Goal: Information Seeking & Learning: Find specific fact

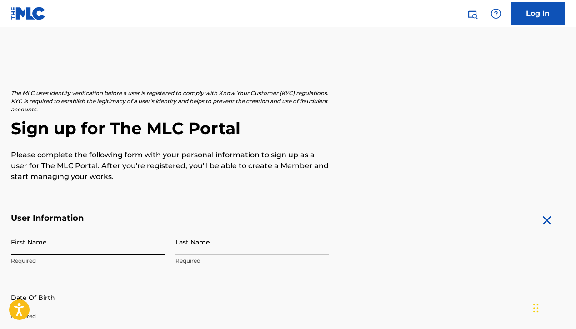
click at [120, 246] on input "First Name" at bounding box center [88, 242] width 154 height 26
click at [538, 16] on link "Log In" at bounding box center [537, 13] width 55 height 23
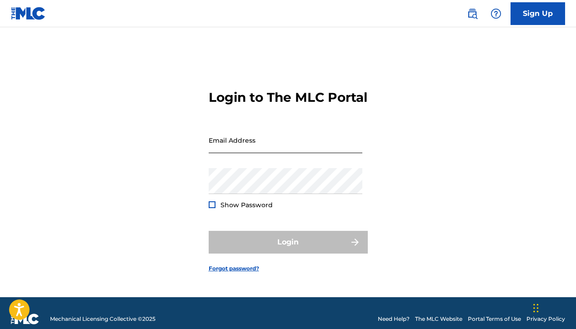
click at [295, 148] on input "Email Address" at bounding box center [286, 140] width 154 height 26
type input "[PERSON_NAME][EMAIL_ADDRESS][DOMAIN_NAME]"
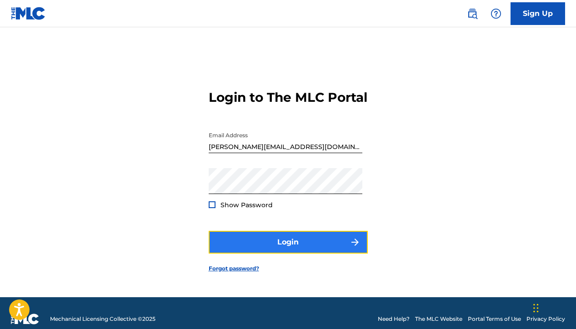
click at [253, 246] on button "Login" at bounding box center [288, 242] width 159 height 23
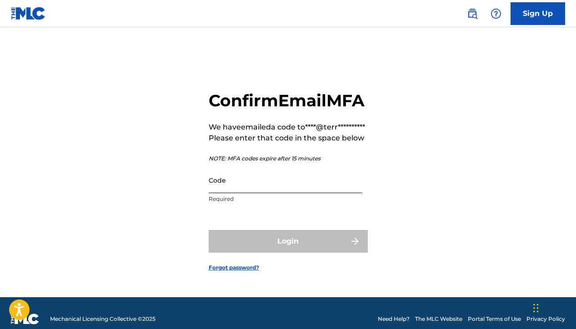
click at [269, 190] on input "Code" at bounding box center [286, 180] width 154 height 26
paste input "531485"
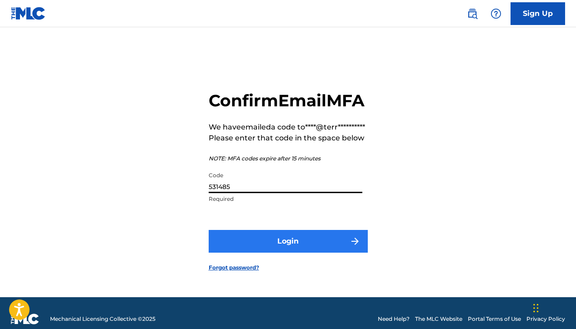
type input "531485"
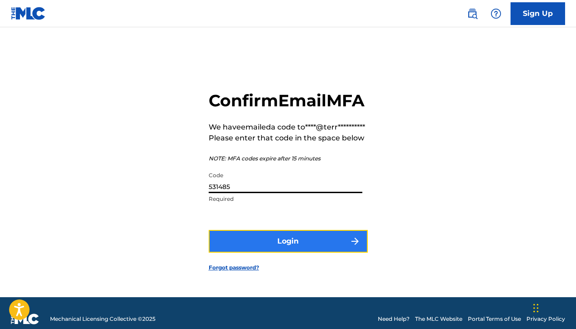
click at [256, 253] on button "Login" at bounding box center [288, 241] width 159 height 23
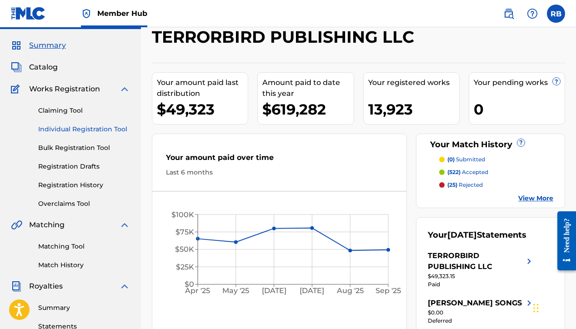
scroll to position [27, 0]
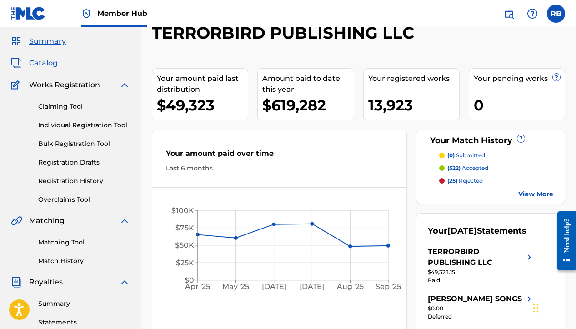
click at [42, 63] on span "Catalog" at bounding box center [43, 63] width 29 height 11
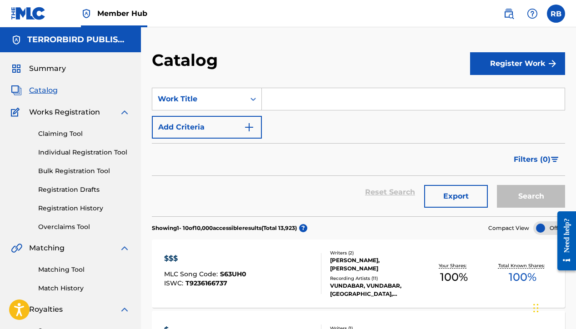
click at [321, 92] on input "Search Form" at bounding box center [413, 99] width 303 height 22
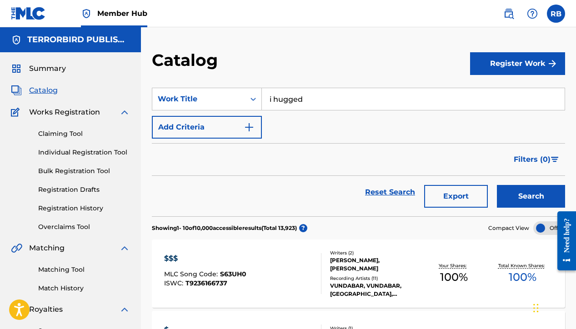
click at [497, 185] on button "Search" at bounding box center [531, 196] width 68 height 23
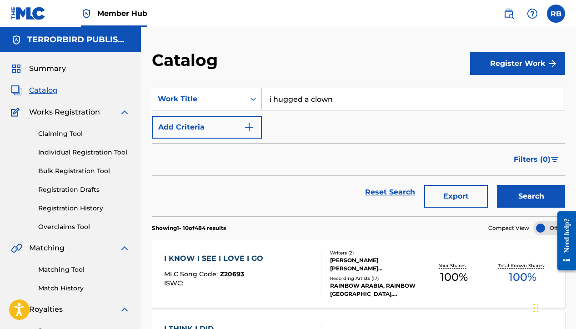
click at [497, 185] on button "Search" at bounding box center [531, 196] width 68 height 23
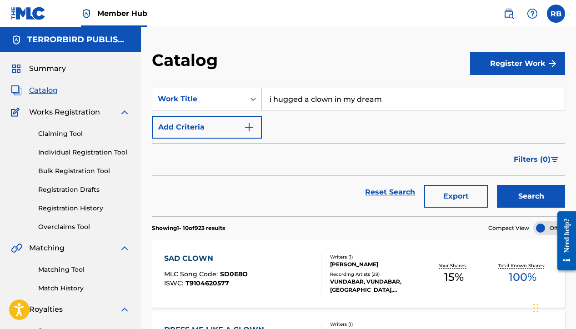
click at [497, 185] on button "Search" at bounding box center [531, 196] width 68 height 23
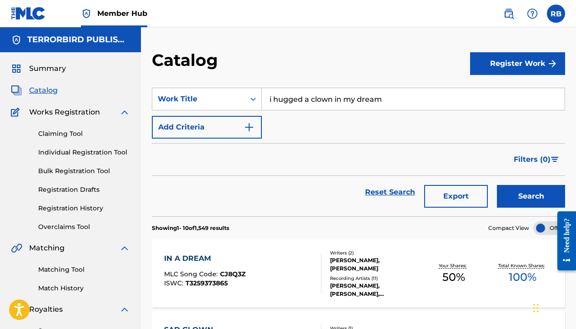
click at [304, 97] on input "i hugged a clown in my dream" at bounding box center [413, 99] width 303 height 22
click at [497, 185] on button "Search" at bounding box center [531, 196] width 68 height 23
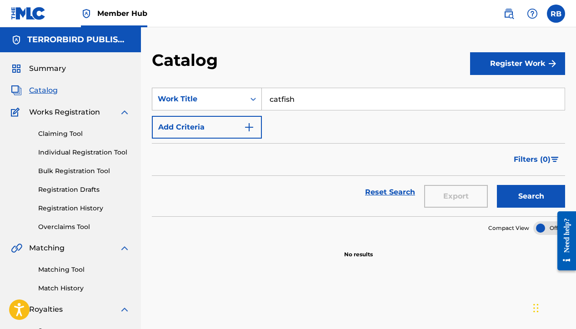
drag, startPoint x: 304, startPoint y: 103, endPoint x: 226, endPoint y: 101, distance: 77.3
click at [230, 101] on div "SearchWithCriteriaa65dda5a-d74b-4d1f-b441-bbe2aec2b6bf Work Title catfish" at bounding box center [358, 99] width 413 height 23
click at [497, 185] on button "Search" at bounding box center [531, 196] width 68 height 23
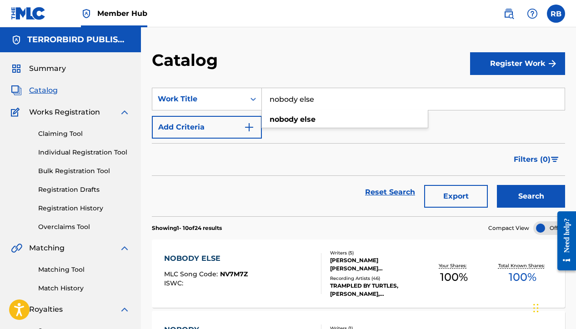
click at [295, 97] on input "nobody else" at bounding box center [413, 99] width 303 height 22
paste input "WHERE THE MOUNTAIN MEETS THE OCEAN"
type input "WHERE THE MOUNTAIN MEETS THE OCEAN"
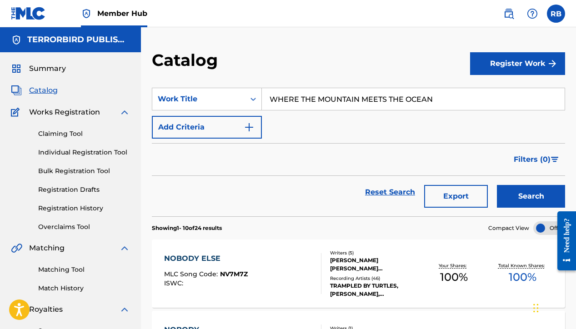
click at [497, 185] on button "Search" at bounding box center [531, 196] width 68 height 23
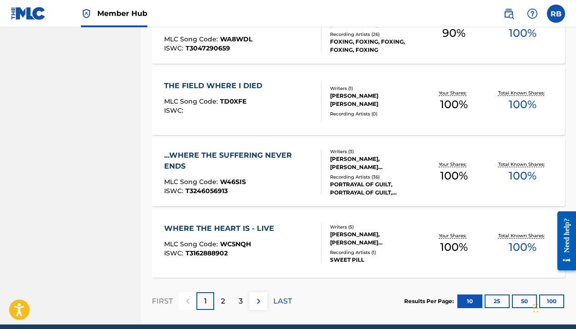
scroll to position [711, 0]
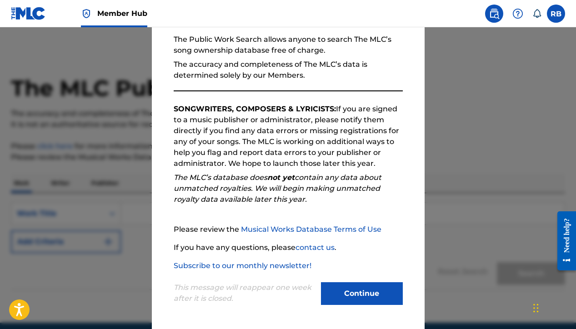
scroll to position [37, 0]
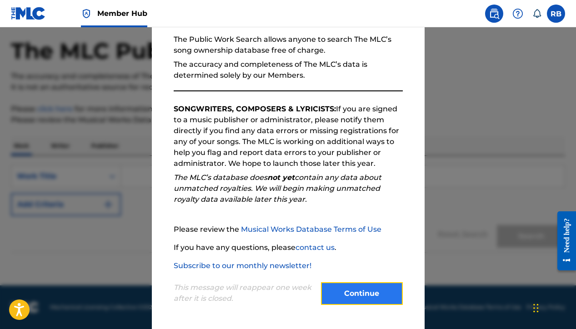
click at [371, 297] on button "Continue" at bounding box center [362, 293] width 82 height 23
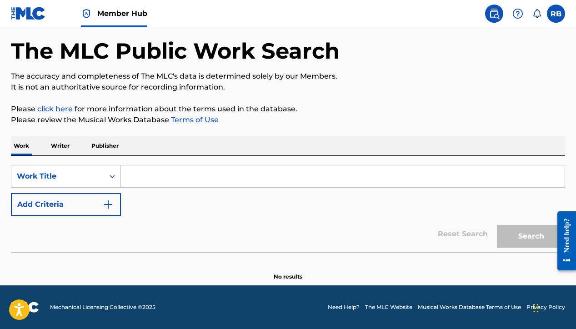
click at [184, 184] on input "Search Form" at bounding box center [343, 176] width 444 height 22
paste input "WHERE THE MOUNTAIN MEETS THE OCEAN"
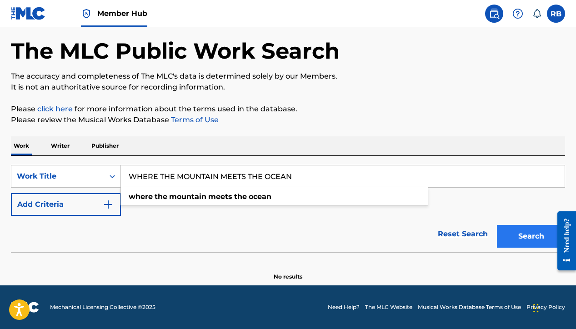
type input "WHERE THE MOUNTAIN MEETS THE OCEAN"
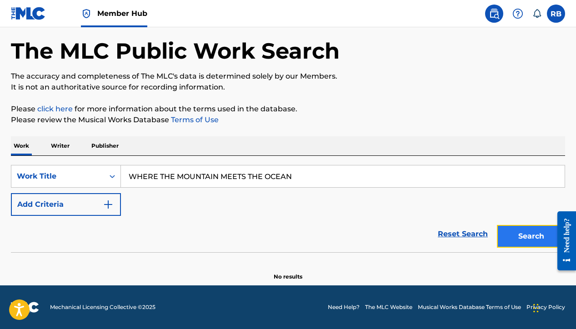
click at [523, 230] on button "Search" at bounding box center [531, 236] width 68 height 23
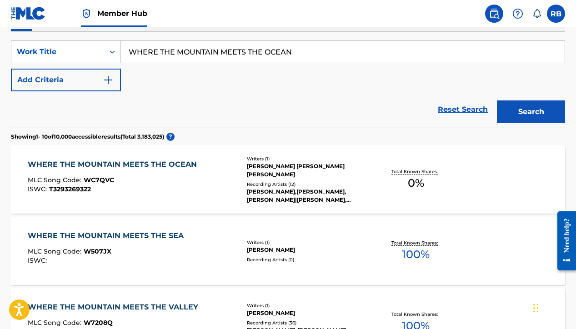
scroll to position [163, 0]
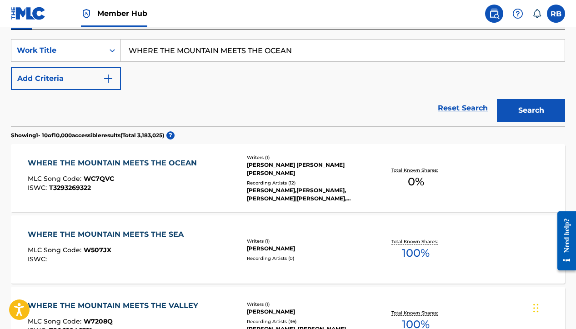
click at [326, 196] on div "[PERSON_NAME],[PERSON_NAME], [PERSON_NAME]|[PERSON_NAME], [PERSON_NAME], [PERSO…" at bounding box center [308, 194] width 123 height 16
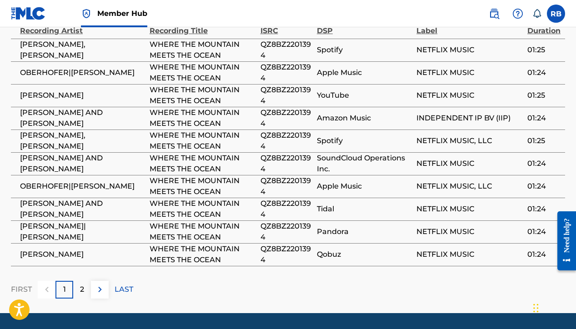
scroll to position [538, 0]
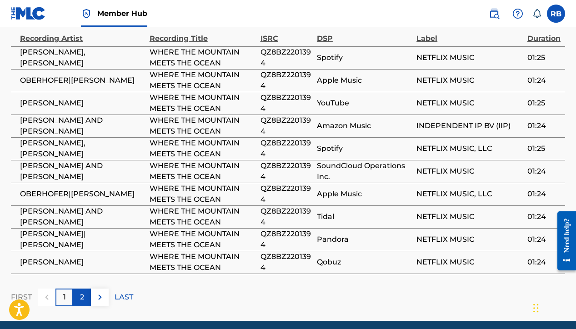
click at [85, 290] on div "2" at bounding box center [82, 298] width 18 height 18
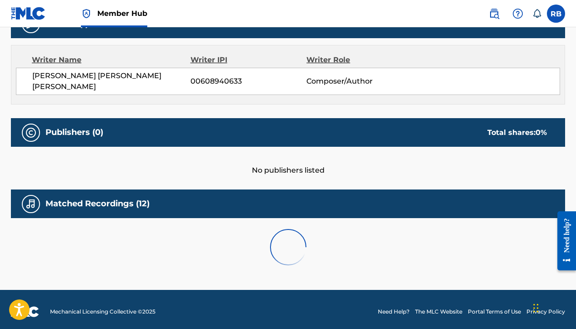
scroll to position [387, 0]
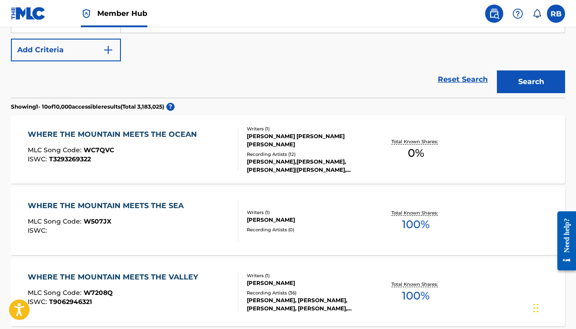
scroll to position [201, 0]
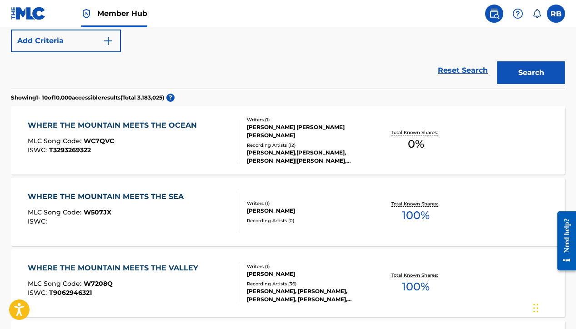
click at [296, 132] on div "[PERSON_NAME] [PERSON_NAME] [PERSON_NAME]" at bounding box center [308, 131] width 123 height 16
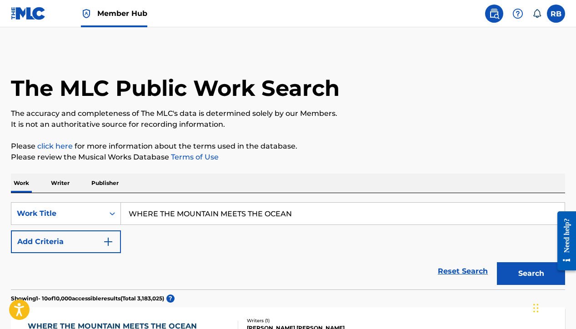
click at [301, 208] on input "WHERE THE MOUNTAIN MEETS THE OCEAN" at bounding box center [343, 214] width 444 height 22
paste input "5AM WALK HOME ALONE"
type input "5AM WALK HOME ALONE"
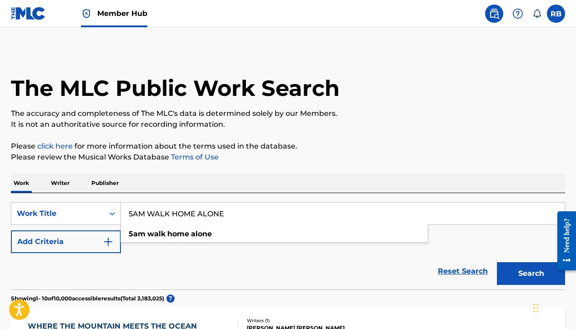
click at [497, 262] on button "Search" at bounding box center [531, 273] width 68 height 23
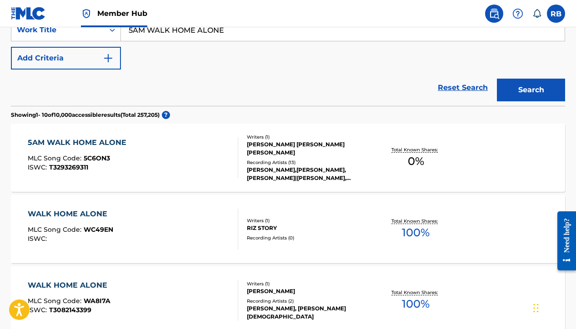
scroll to position [186, 0]
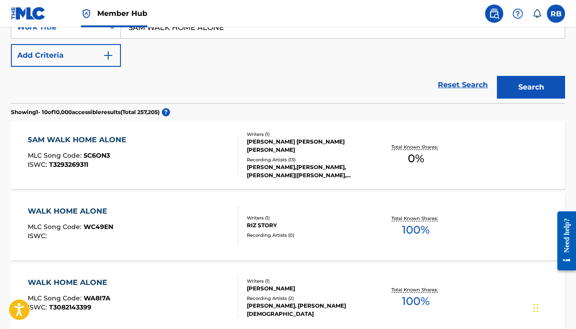
click at [111, 135] on div "5AM WALK HOME ALONE" at bounding box center [79, 140] width 103 height 11
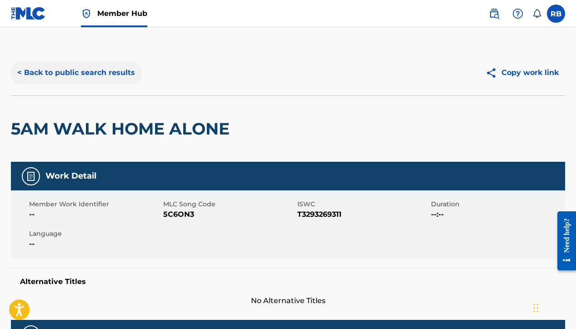
click at [55, 80] on button "< Back to public search results" at bounding box center [76, 72] width 130 height 23
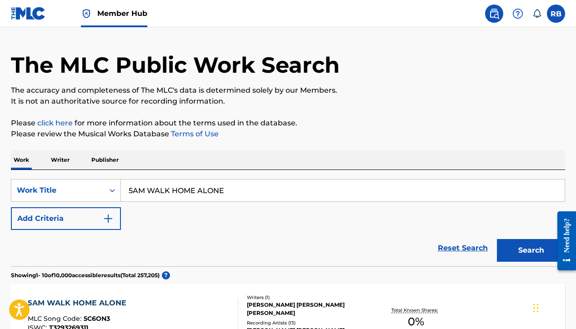
scroll to position [25, 0]
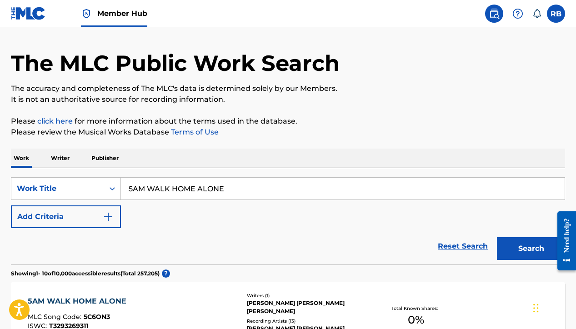
click at [276, 186] on input "5AM WALK HOME ALONE" at bounding box center [343, 189] width 444 height 22
paste input "BECOMING A CLOUD"
type input "BECOMING A CLOUD"
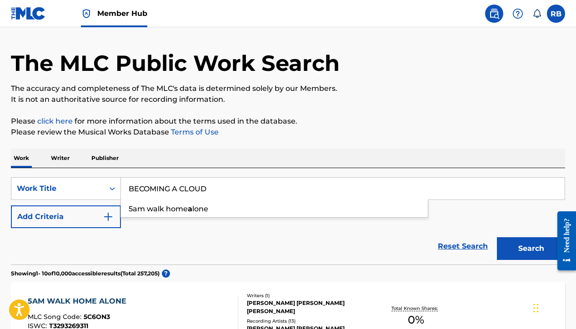
click at [497, 237] on button "Search" at bounding box center [531, 248] width 68 height 23
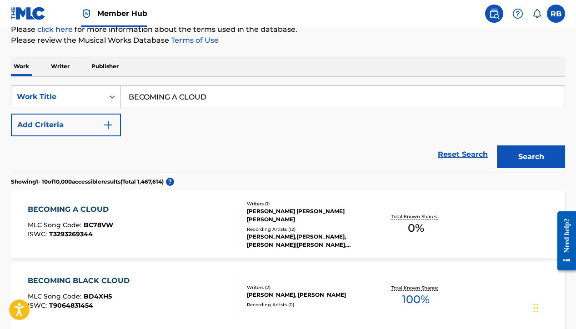
scroll to position [117, 0]
click at [281, 214] on div "[PERSON_NAME] [PERSON_NAME] [PERSON_NAME]" at bounding box center [308, 215] width 123 height 16
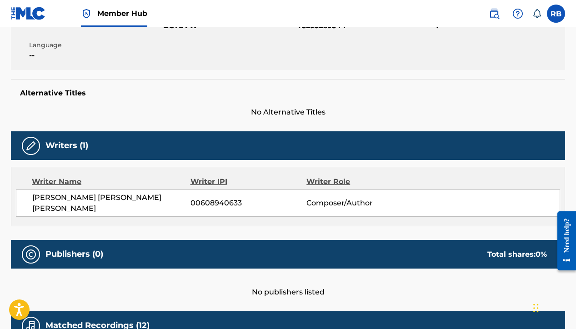
scroll to position [192, 0]
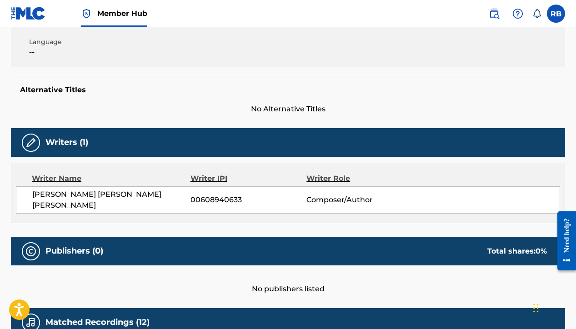
click at [197, 195] on span "00608940633" at bounding box center [248, 199] width 116 height 11
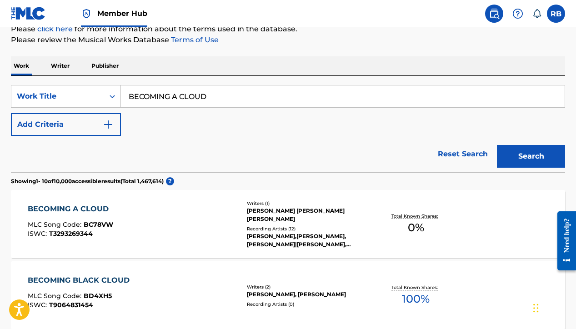
click at [65, 70] on p "Writer" at bounding box center [60, 65] width 24 height 19
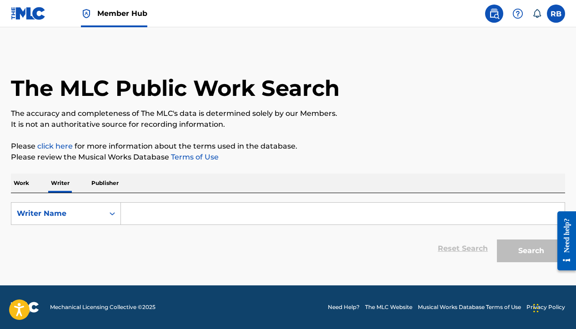
click at [135, 219] on input "Search Form" at bounding box center [343, 214] width 444 height 22
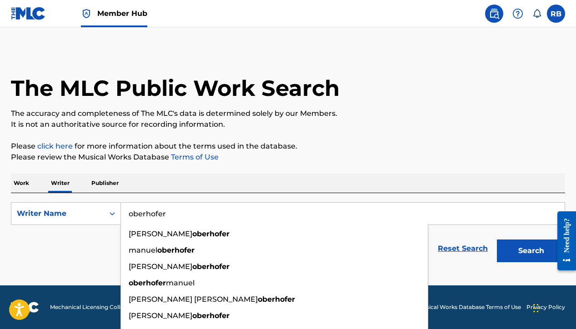
type input "oberhofer"
click at [497, 239] on button "Search" at bounding box center [531, 250] width 68 height 23
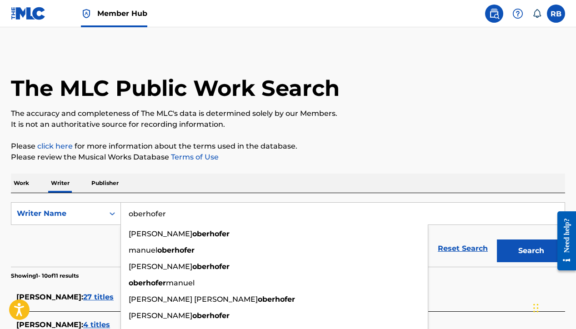
click at [376, 108] on p "The accuracy and completeness of The MLC's data is determined solely by our Mem…" at bounding box center [288, 113] width 554 height 11
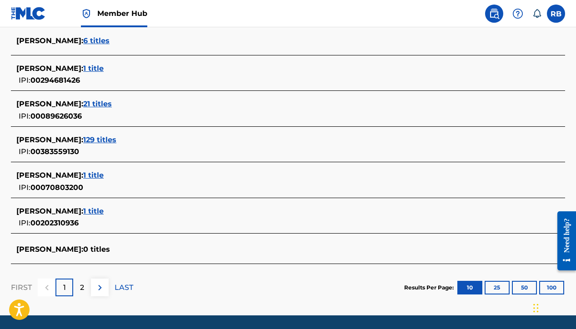
scroll to position [354, 0]
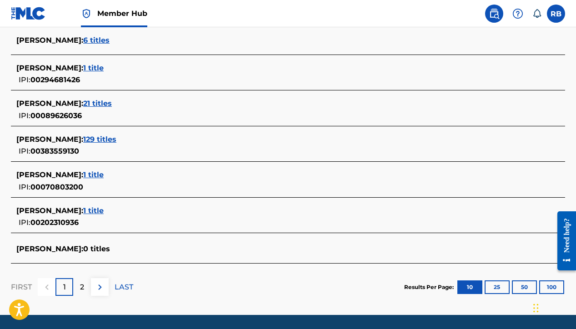
click at [69, 249] on span "[PERSON_NAME] :" at bounding box center [49, 248] width 67 height 9
click at [84, 283] on div "2" at bounding box center [82, 287] width 18 height 18
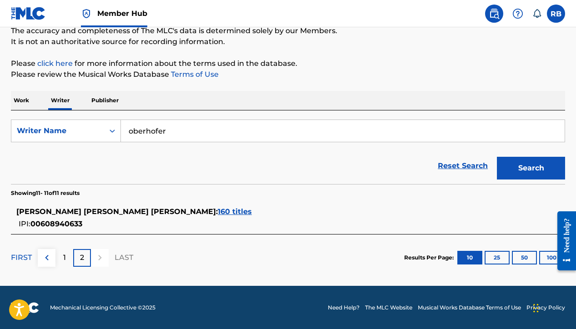
scroll to position [70, 0]
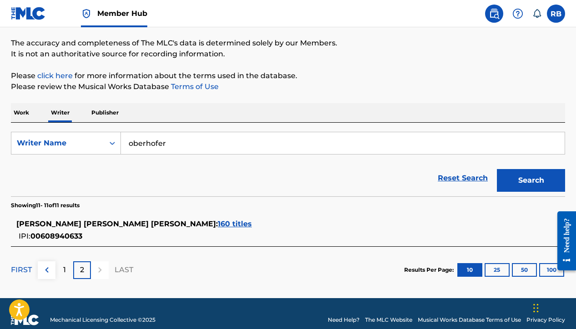
click at [218, 221] on span "160 titles" at bounding box center [235, 223] width 34 height 9
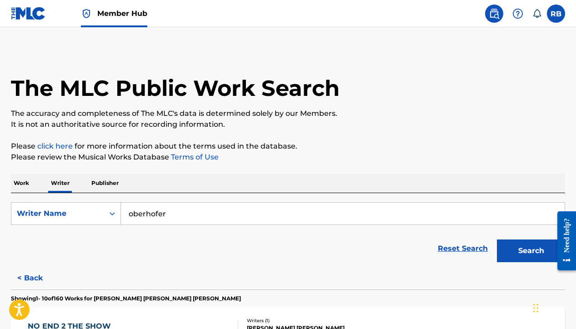
scroll to position [518, 0]
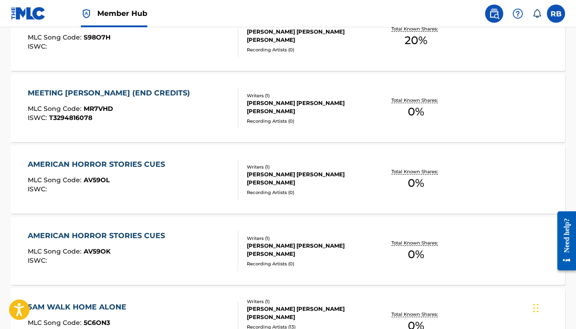
click at [264, 170] on div "Writers ( 1 )" at bounding box center [308, 167] width 123 height 7
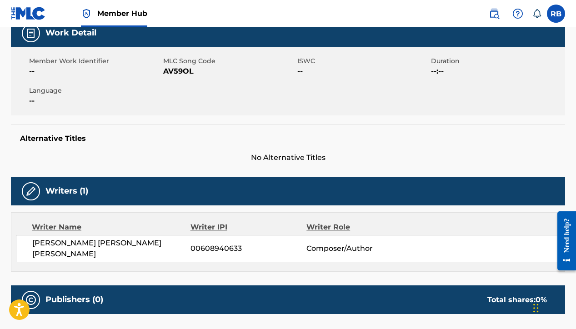
scroll to position [149, 0]
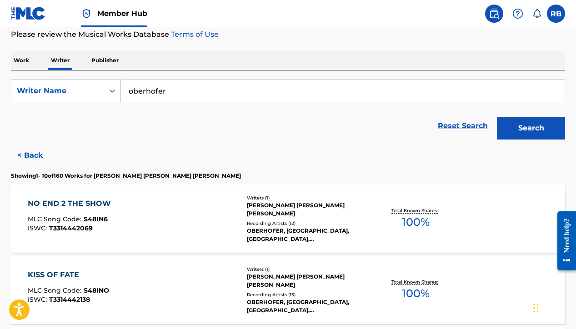
scroll to position [115, 0]
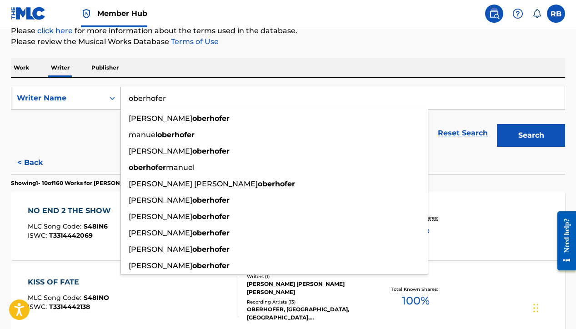
drag, startPoint x: 168, startPoint y: 98, endPoint x: 87, endPoint y: 87, distance: 81.7
click at [88, 87] on div "SearchWithCriteria5ce7f76d-6a26-4e89-9a0d-6ff2e5bf0d1a Writer Name [PERSON_NAME…" at bounding box center [288, 98] width 554 height 23
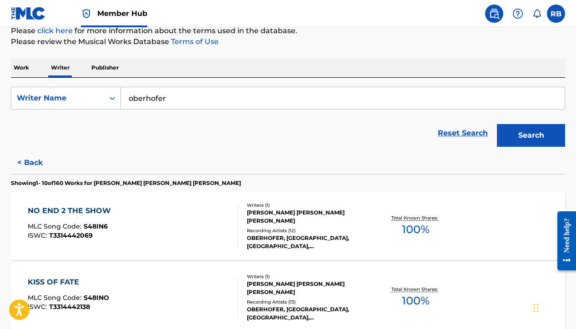
click at [75, 128] on div "Reset Search Search" at bounding box center [288, 133] width 554 height 36
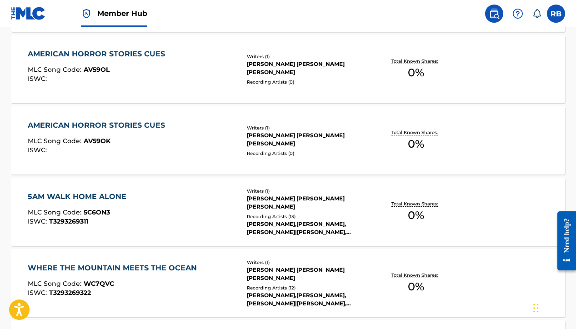
scroll to position [632, 0]
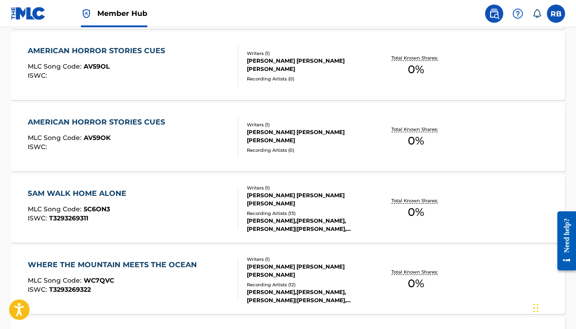
click at [90, 189] on div "5AM WALK HOME ALONE" at bounding box center [79, 193] width 103 height 11
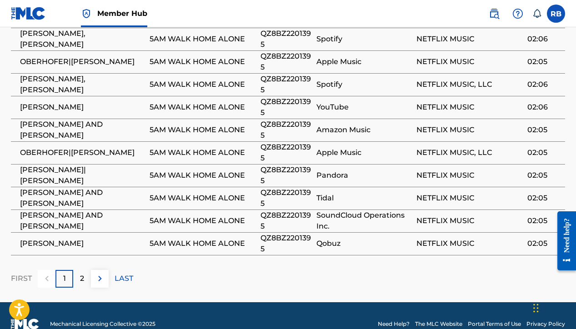
scroll to position [548, 0]
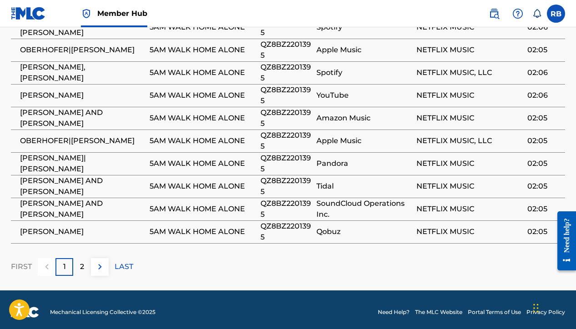
scroll to position [783, 0]
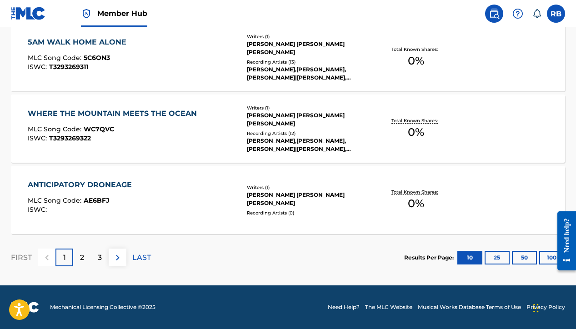
click at [110, 116] on div "WHERE THE MOUNTAIN MEETS THE OCEAN" at bounding box center [115, 113] width 174 height 11
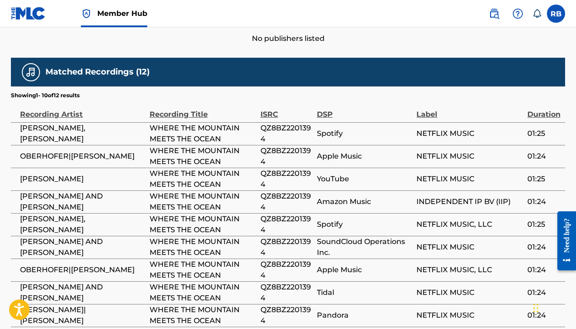
scroll to position [463, 0]
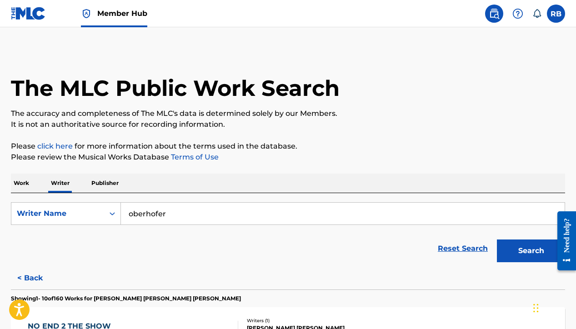
click at [199, 215] on input "oberhofer" at bounding box center [343, 214] width 444 height 22
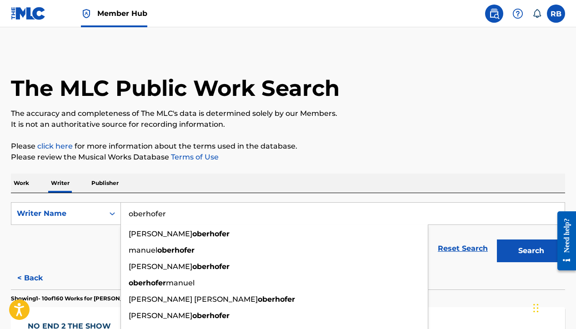
click at [199, 215] on input "oberhofer" at bounding box center [343, 214] width 444 height 22
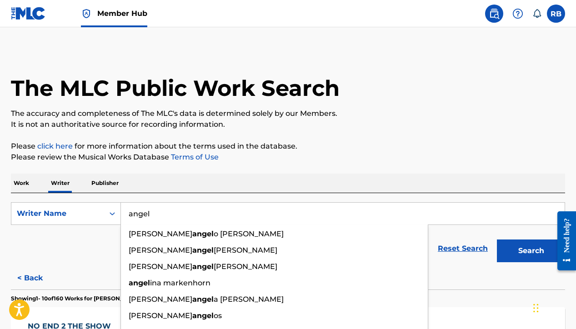
type input "angel"
click at [497, 239] on button "Search" at bounding box center [531, 250] width 68 height 23
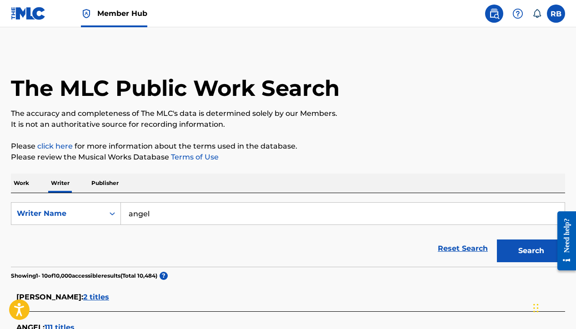
click at [18, 184] on p "Work" at bounding box center [21, 183] width 21 height 19
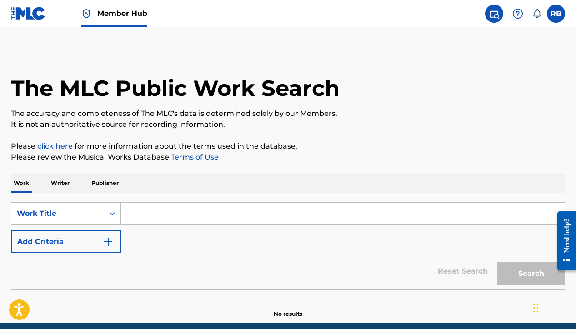
click at [452, 214] on input "Search Form" at bounding box center [343, 214] width 444 height 22
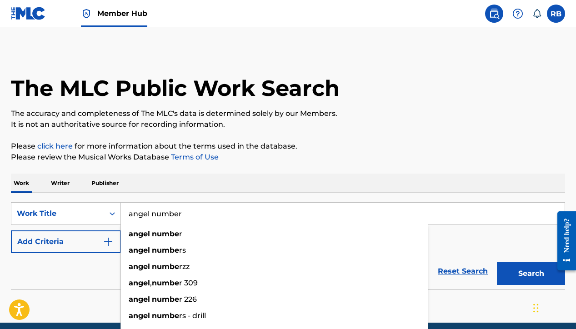
click at [497, 262] on button "Search" at bounding box center [531, 273] width 68 height 23
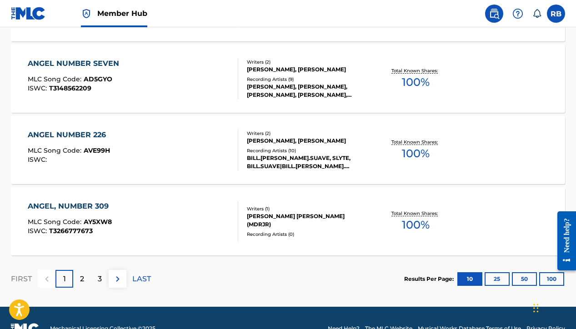
scroll to position [763, 0]
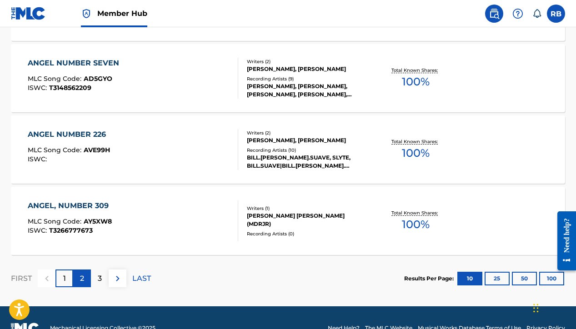
click at [78, 277] on div "2" at bounding box center [82, 278] width 18 height 18
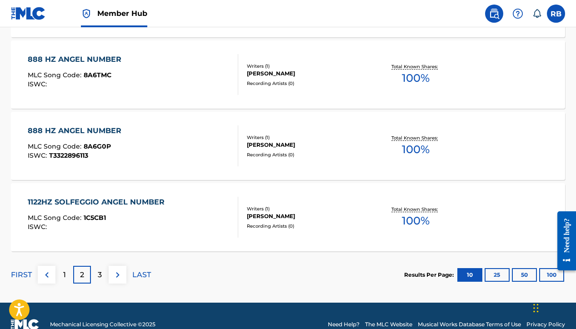
scroll to position [783, 0]
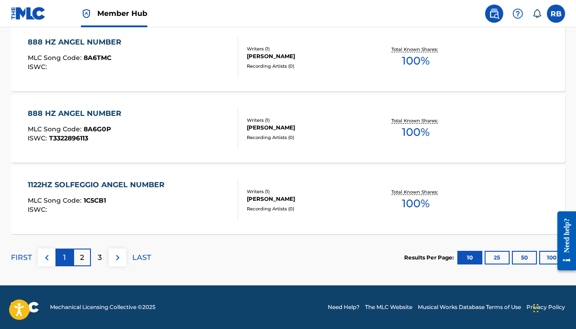
click at [56, 254] on div "1" at bounding box center [64, 258] width 18 height 18
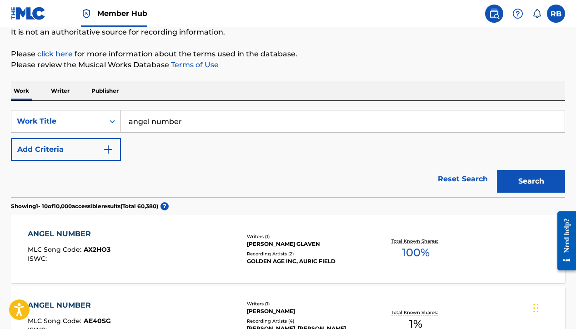
scroll to position [0, 0]
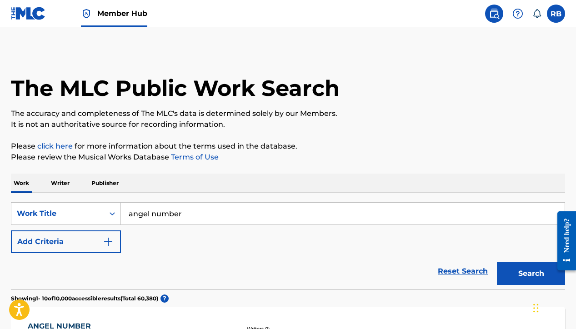
click at [237, 217] on input "angel number" at bounding box center [343, 214] width 444 height 22
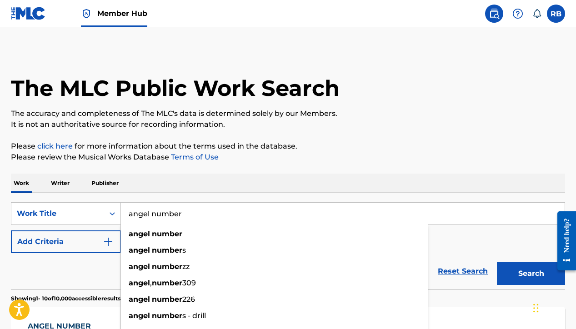
click at [237, 217] on input "angel number" at bounding box center [343, 214] width 444 height 22
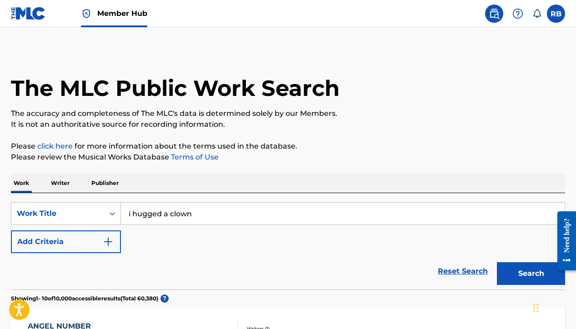
click at [497, 262] on button "Search" at bounding box center [531, 273] width 68 height 23
click at [275, 202] on div "SearchWithCriteriad77510be-12a2-4712-b844-4d21a9052cd9 Work Title i hugged a cl…" at bounding box center [288, 241] width 554 height 96
click at [261, 209] on input "i hugged a clown" at bounding box center [343, 214] width 444 height 22
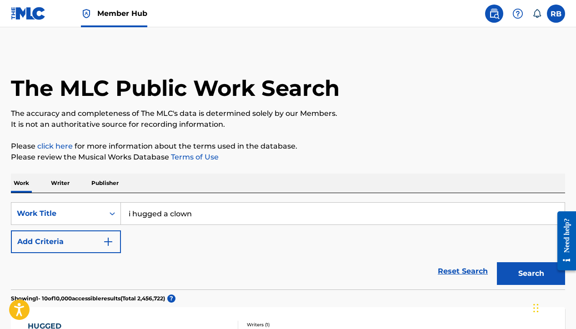
click at [254, 211] on input "i hugged a clown" at bounding box center [343, 214] width 444 height 22
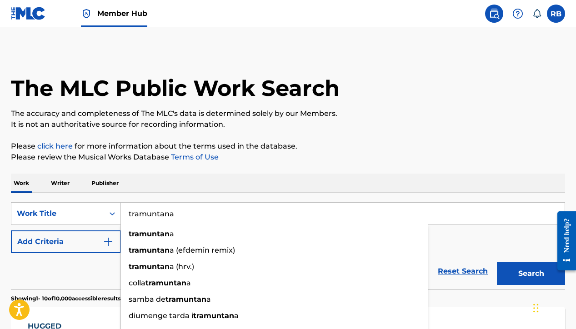
type input "tramuntana"
click at [497, 262] on button "Search" at bounding box center [531, 273] width 68 height 23
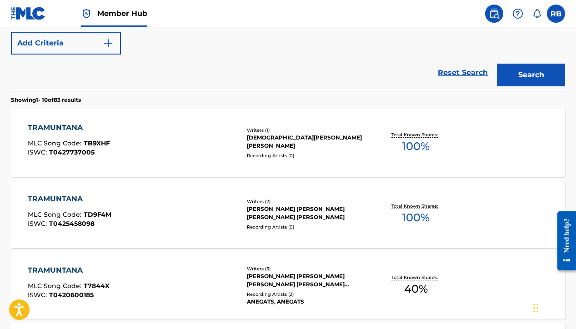
scroll to position [200, 0]
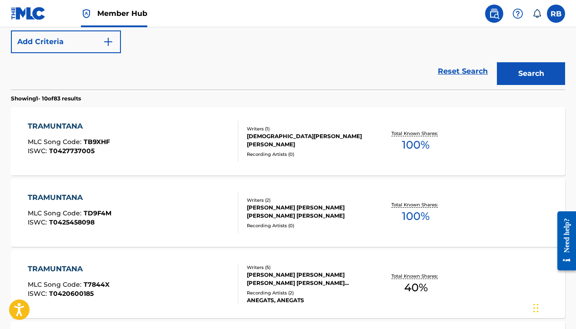
click at [377, 222] on div "Total Known Shares: 100 %" at bounding box center [415, 213] width 92 height 28
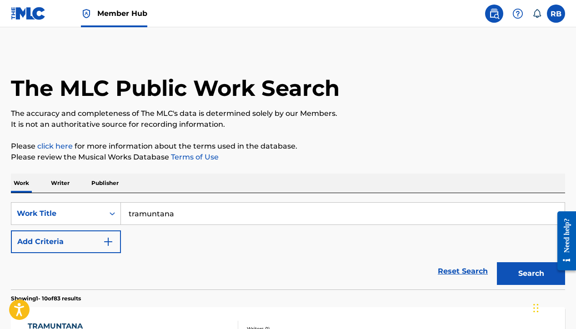
click at [186, 209] on input "tramuntana" at bounding box center [343, 214] width 444 height 22
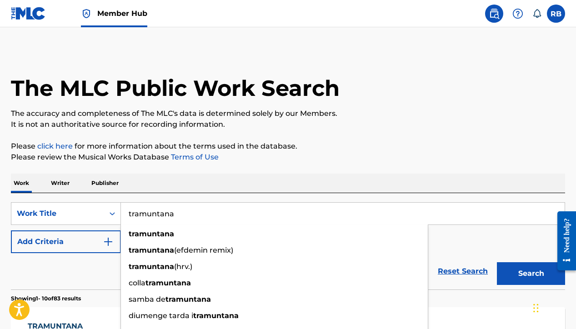
click at [186, 209] on input "tramuntana" at bounding box center [343, 214] width 444 height 22
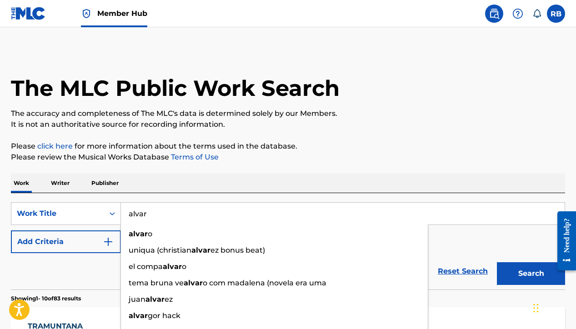
type input "alvar"
click at [56, 188] on p "Writer" at bounding box center [60, 183] width 24 height 19
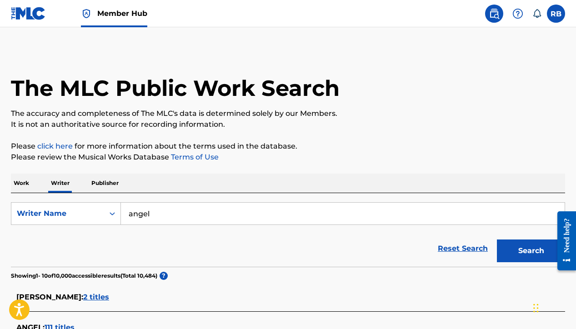
click at [181, 218] on input "angel" at bounding box center [343, 214] width 444 height 22
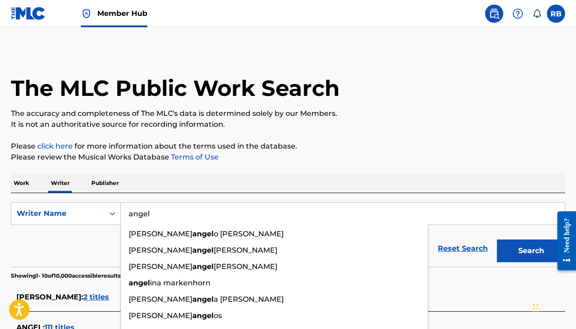
click at [181, 218] on input "angel" at bounding box center [343, 214] width 444 height 22
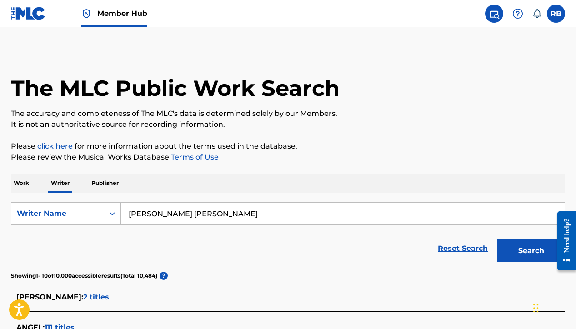
type input "[PERSON_NAME] [PERSON_NAME]"
click at [497, 239] on button "Search" at bounding box center [531, 250] width 68 height 23
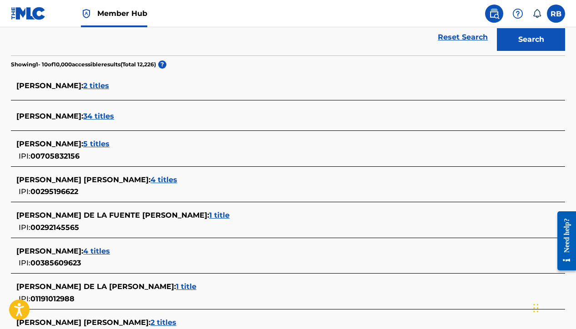
scroll to position [212, 0]
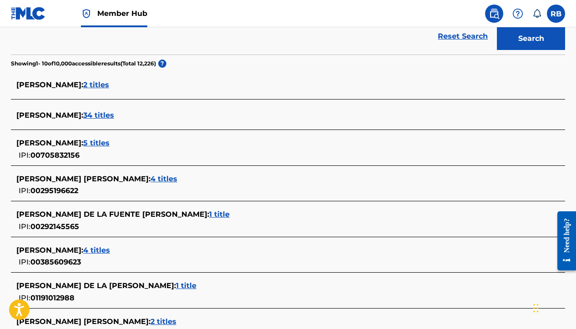
click at [114, 114] on span "34 titles" at bounding box center [98, 115] width 31 height 9
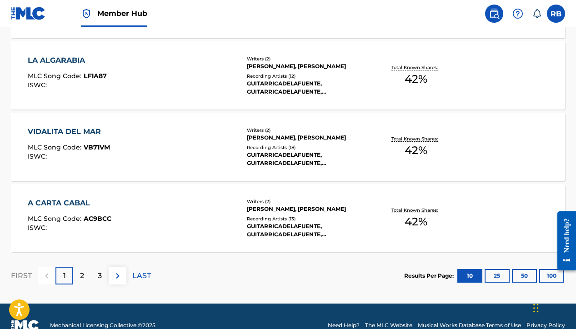
scroll to position [783, 0]
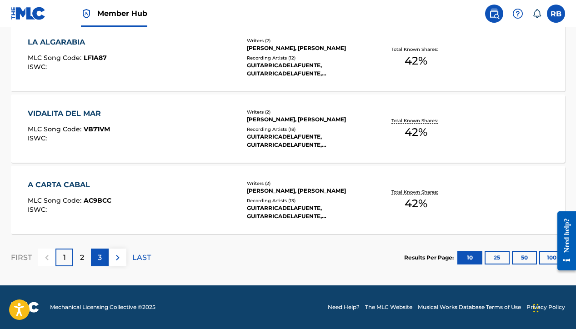
click at [91, 259] on div "3" at bounding box center [100, 258] width 18 height 18
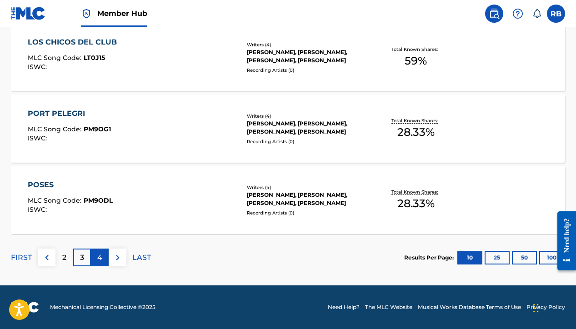
click at [99, 260] on p "4" at bounding box center [99, 257] width 5 height 11
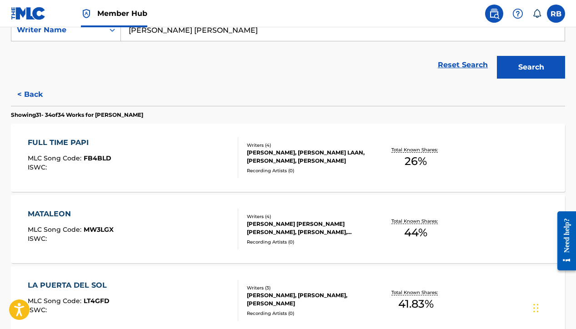
scroll to position [175, 0]
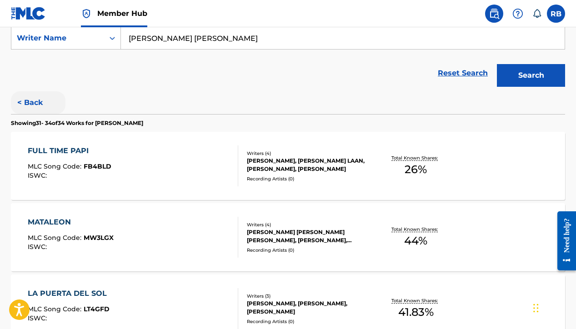
click at [28, 106] on button "< Back" at bounding box center [38, 102] width 55 height 23
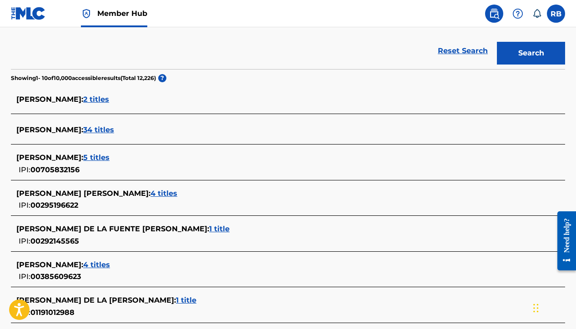
scroll to position [214, 0]
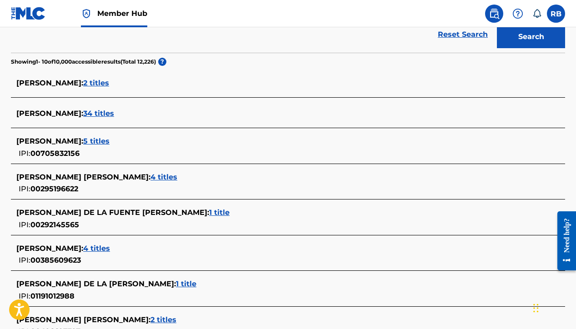
click at [140, 119] on div "[PERSON_NAME] : 34 titles" at bounding box center [275, 114] width 519 height 12
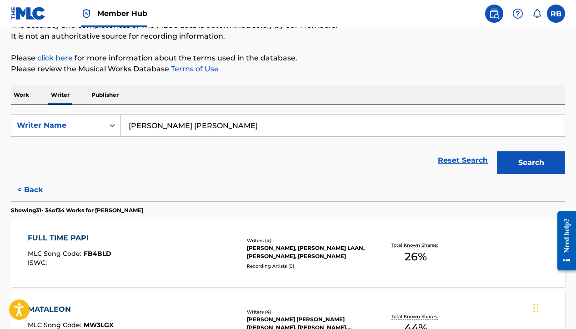
scroll to position [0, 0]
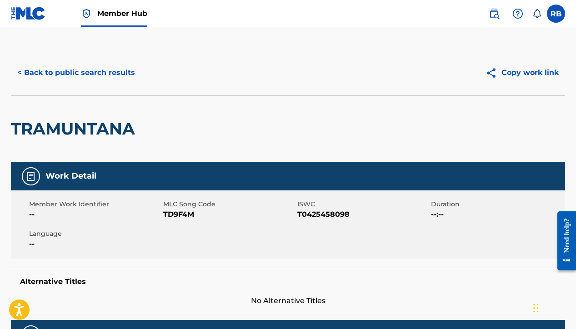
click at [391, 121] on div "TRAMUNTANA" at bounding box center [288, 128] width 554 height 66
